Goal: Task Accomplishment & Management: Use online tool/utility

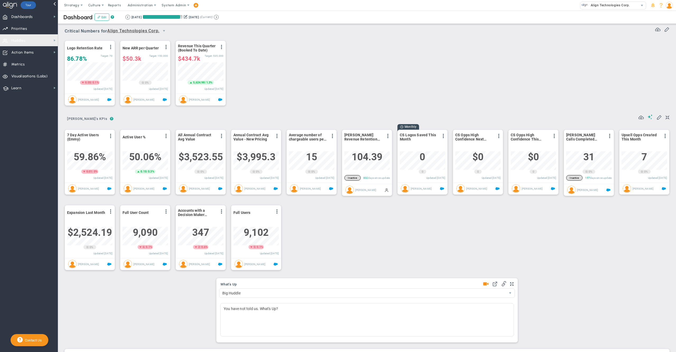
click at [22, 40] on span "Huddles" at bounding box center [18, 40] width 14 height 11
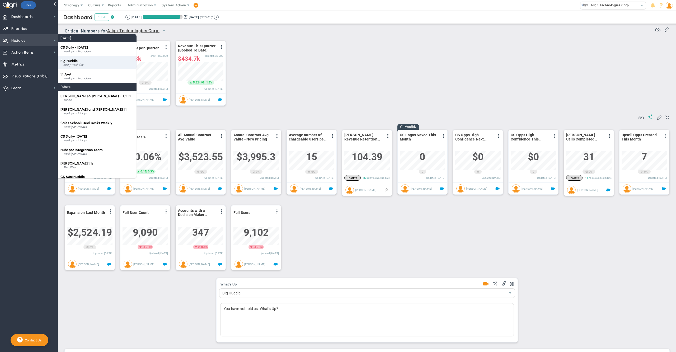
click at [72, 60] on span "Big Huddle" at bounding box center [68, 61] width 17 height 4
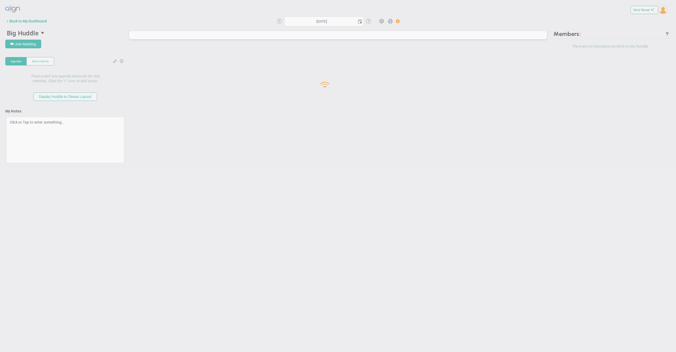
type input "[DATE]"
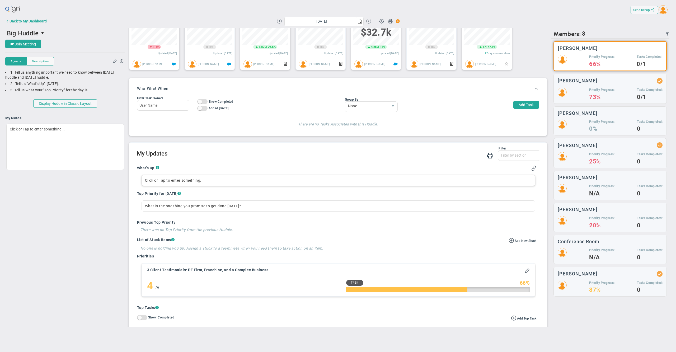
click at [232, 186] on div "Click or Tap to enter something..." at bounding box center [339, 180] width 394 height 11
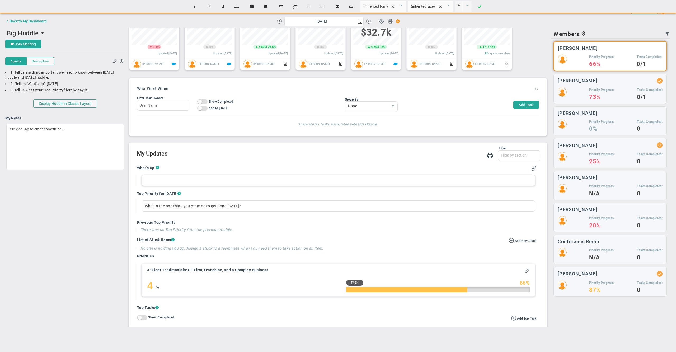
click at [232, 186] on div at bounding box center [339, 180] width 394 height 11
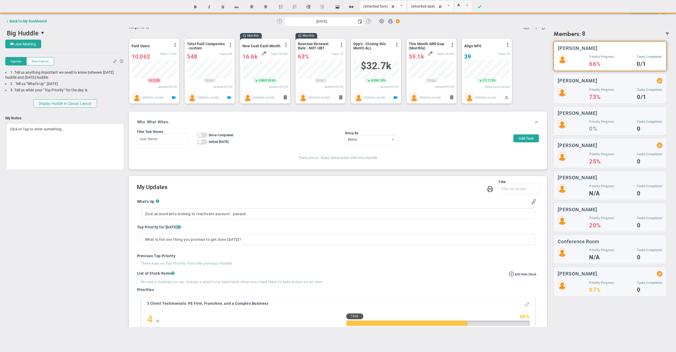
click at [524, 306] on span at bounding box center [526, 303] width 5 height 5
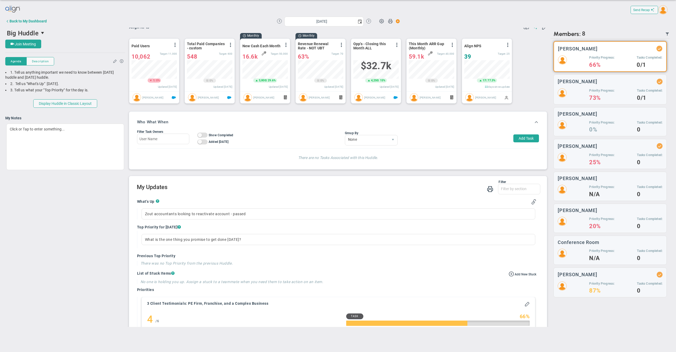
type input "3 Client Testimonials: PE Firm, Franchise, and a Complex Business"
type input "0"
type input "4"
type input "6"
radio input "true"
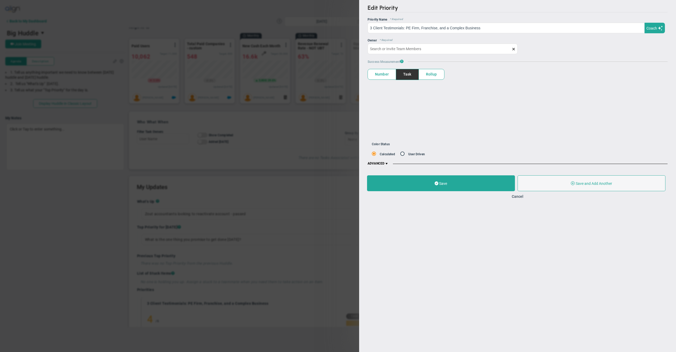
type input "[PERSON_NAME]"
type input "0"
type input "4"
type input "6"
radio input "true"
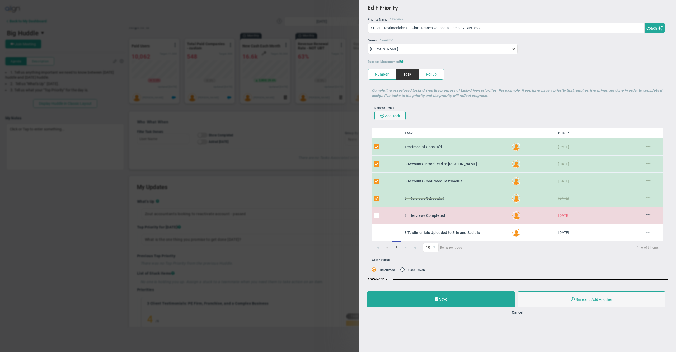
click at [376, 218] on input "checkbox" at bounding box center [377, 216] width 5 height 5
checkbox input "true"
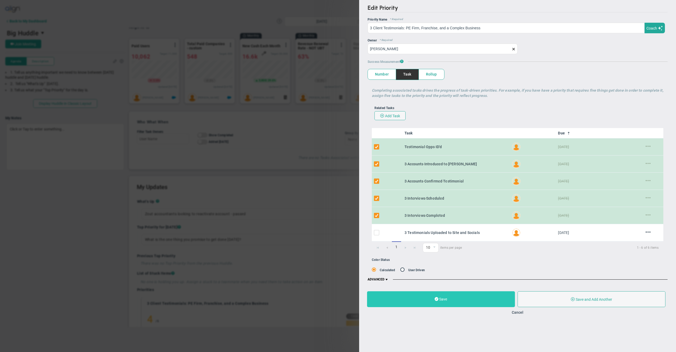
click at [431, 303] on button "Save" at bounding box center [441, 299] width 148 height 16
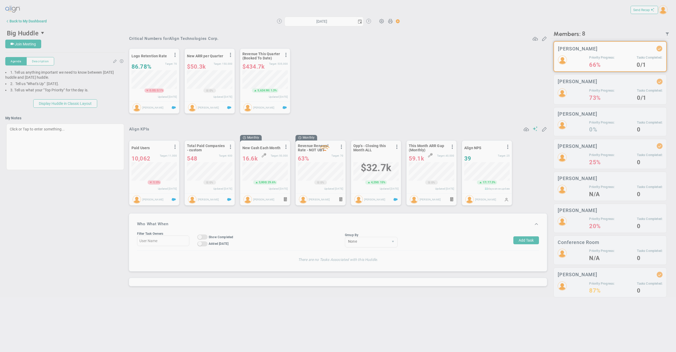
type input "[DATE]"
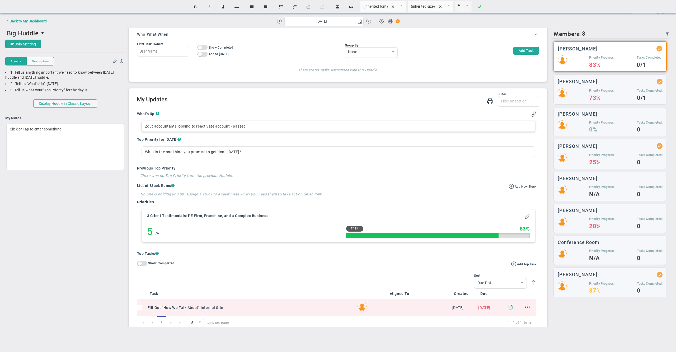
click at [262, 132] on div "Zout accountants looking to reactivate account - passed" at bounding box center [339, 126] width 394 height 11
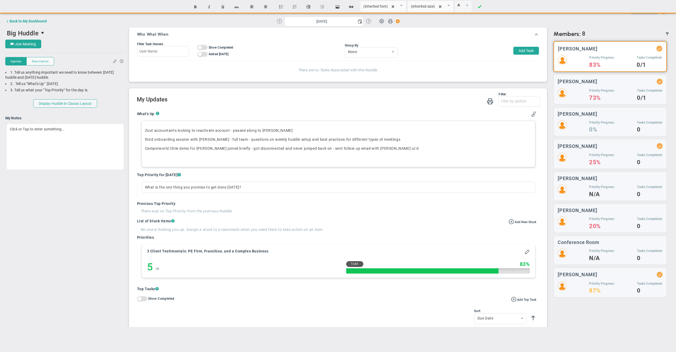
click at [202, 167] on div "Zout accountants looking to reactivate account - passed along to [PERSON_NAME] …" at bounding box center [339, 144] width 394 height 46
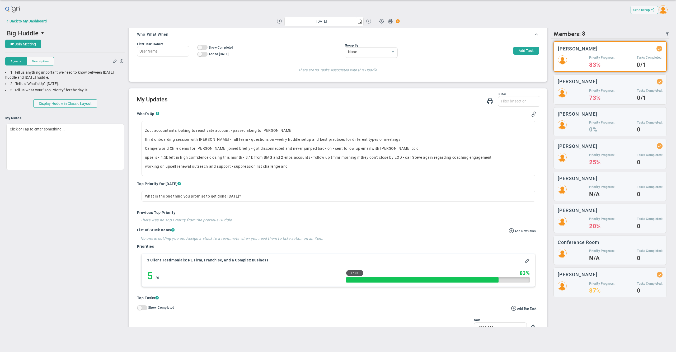
click at [221, 107] on div "Filter What's Up Top Priorities Stucks Priorities Top Tasks [DATE] Shoutouts! W…" at bounding box center [339, 99] width 404 height 15
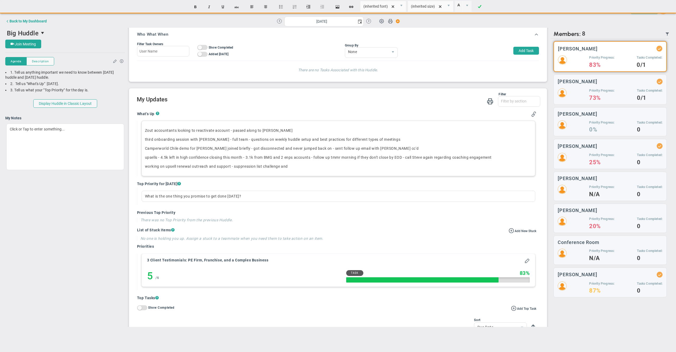
click at [310, 169] on p "working on upsell renewal outreach and support - suppression list challenge and…" at bounding box center [338, 166] width 387 height 5
click at [333, 93] on div "Filter What's Up Top Priorities Stucks Priorities Top Tasks [DATE] Shoutouts! W…" at bounding box center [338, 259] width 418 height 343
click at [374, 176] on div "Zout accountants looking to reactivate account - passed along to [PERSON_NAME] …" at bounding box center [339, 148] width 394 height 55
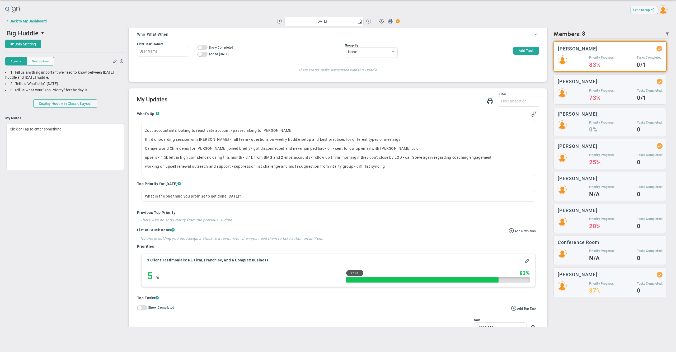
click at [345, 115] on div "What's Up ? Zout accountants looking to reactivate account - passed along to [P…" at bounding box center [336, 267] width 407 height 320
click at [335, 104] on h2 "My Updates" at bounding box center [339, 100] width 404 height 8
click at [349, 104] on h2 "My Updates" at bounding box center [339, 100] width 404 height 8
click at [355, 102] on h2 "My Updates" at bounding box center [339, 100] width 404 height 8
click at [337, 104] on h2 "My Updates" at bounding box center [339, 100] width 404 height 8
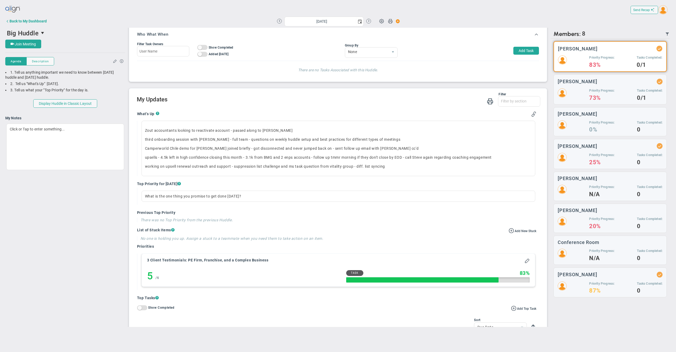
click at [321, 104] on h2 "My Updates" at bounding box center [339, 100] width 404 height 8
click at [262, 103] on h2 "My Updates" at bounding box center [339, 100] width 404 height 8
click at [31, 44] on span "Join Meeting" at bounding box center [25, 44] width 21 height 4
click at [515, 7] on div "Send Recap Profile Contact your Advisor Share! Become an Affiliate" at bounding box center [337, 10] width 665 height 12
click at [326, 104] on h2 "My Updates" at bounding box center [339, 100] width 404 height 8
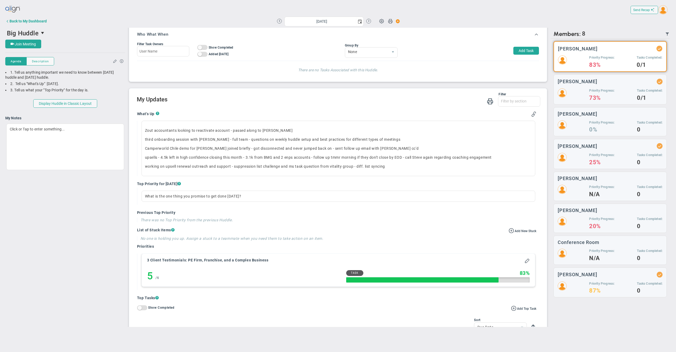
click at [326, 104] on h2 "My Updates" at bounding box center [339, 100] width 404 height 8
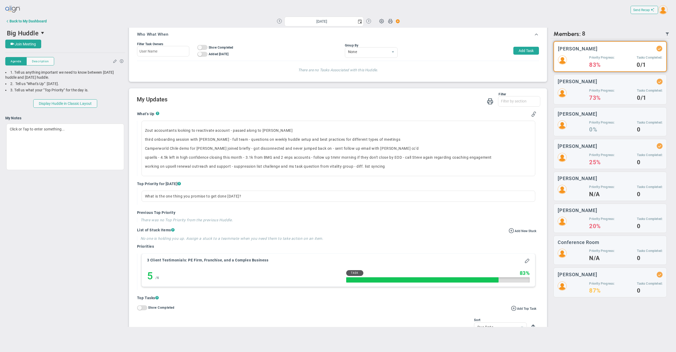
click at [326, 104] on h2 "My Updates" at bounding box center [339, 100] width 404 height 8
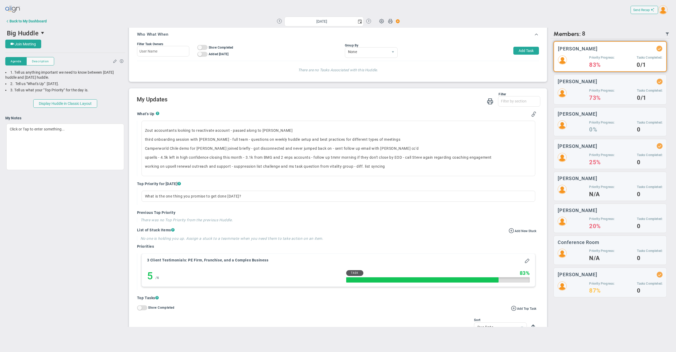
click at [326, 104] on h2 "My Updates" at bounding box center [339, 100] width 404 height 8
click at [303, 102] on h2 "My Updates" at bounding box center [339, 100] width 404 height 8
click at [318, 104] on h2 "My Updates" at bounding box center [339, 100] width 404 height 8
click at [304, 118] on div "What's Up ? Zout accountants looking to reactivate account - passed along to [P…" at bounding box center [336, 267] width 407 height 320
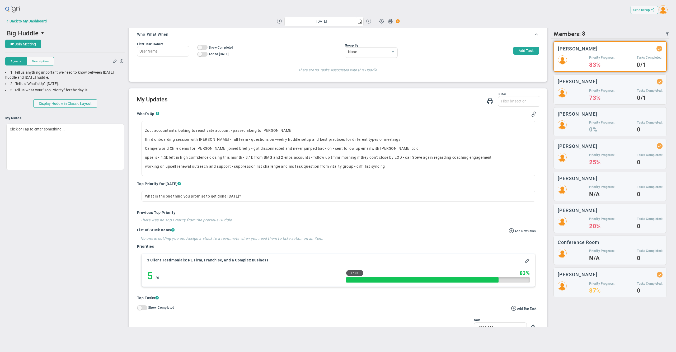
click at [332, 107] on div "Filter What's Up Top Priorities Stucks Priorities Top Tasks [DATE] Shoutouts! W…" at bounding box center [339, 99] width 404 height 15
click at [328, 102] on h2 "My Updates" at bounding box center [339, 100] width 404 height 8
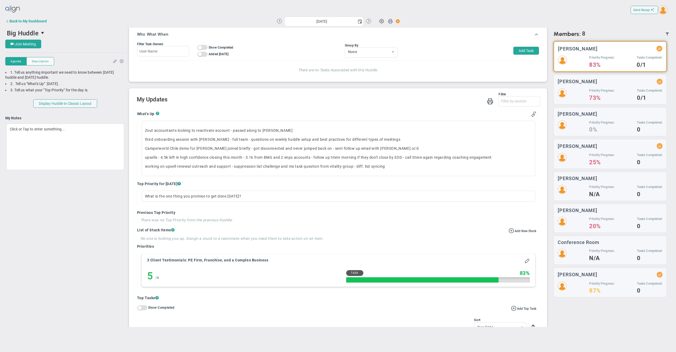
click at [328, 102] on h2 "My Updates" at bounding box center [339, 100] width 404 height 8
click at [388, 100] on h2 "My Updates" at bounding box center [339, 99] width 404 height 8
click at [334, 114] on div "What's Up ? Zout accountants looking to reactivate account - passed along to [P…" at bounding box center [336, 266] width 407 height 320
